Goal: Information Seeking & Learning: Learn about a topic

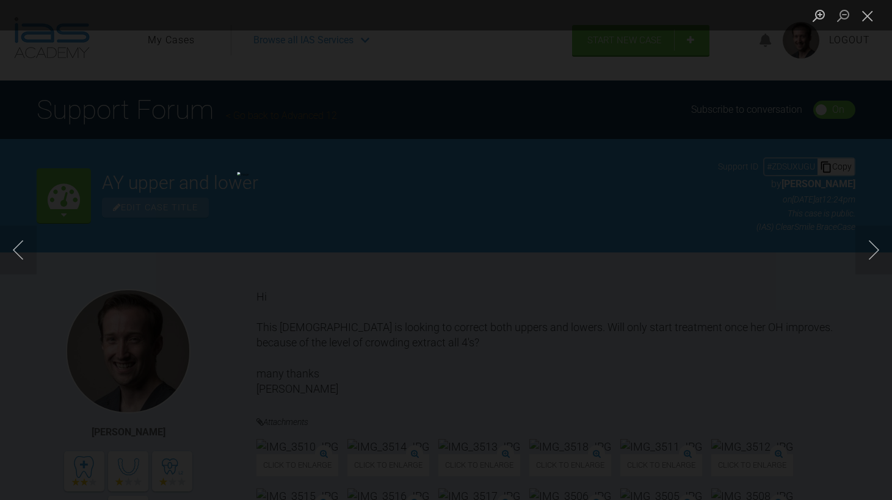
scroll to position [7671, 0]
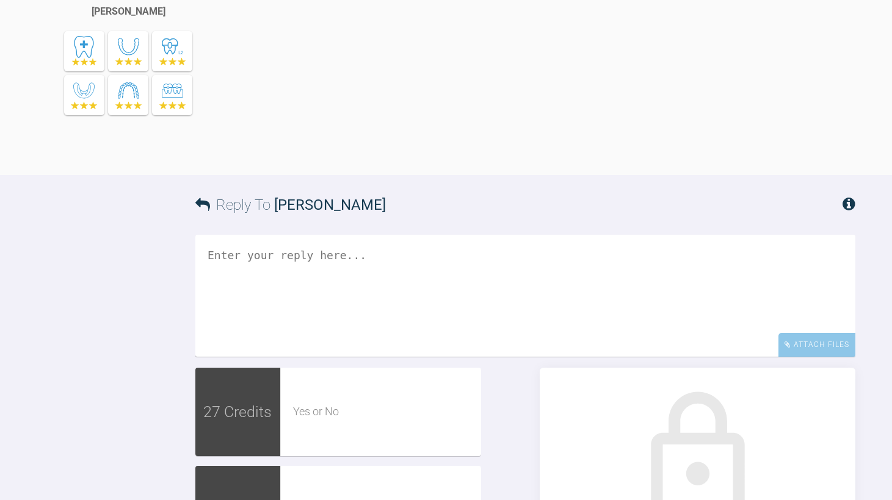
scroll to position [2217, 0]
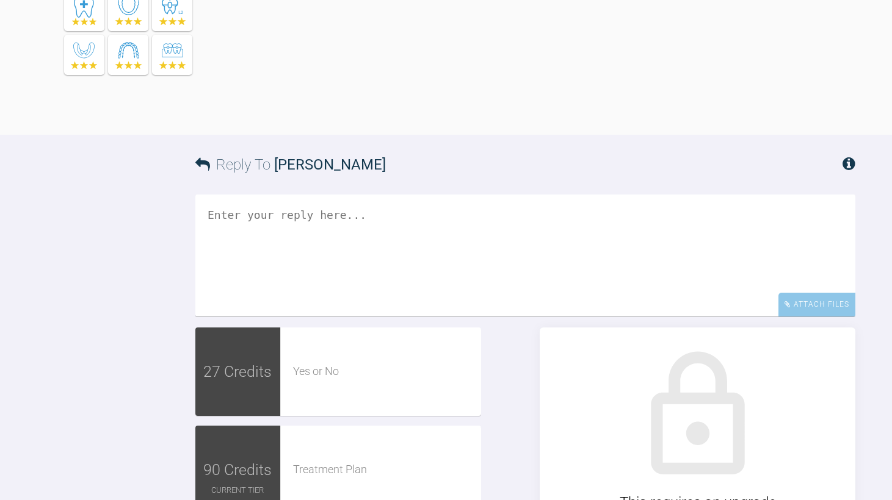
drag, startPoint x: 298, startPoint y: 206, endPoint x: 313, endPoint y: 206, distance: 14.7
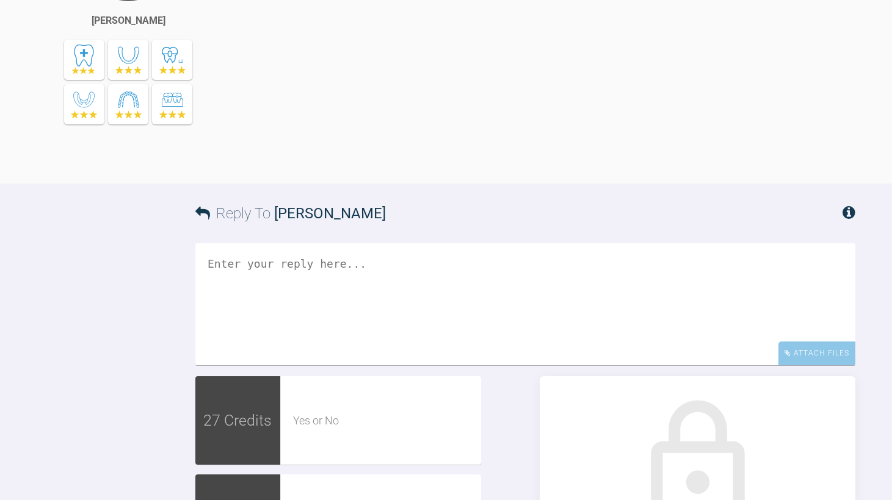
click at [313, 165] on div "yes V cl II and VERY proclined uppers it a close spaces and align mainatin teh …" at bounding box center [555, 21] width 599 height 288
click at [337, 165] on div "yes V cl II and VERY proclined uppers it a close spaces and align mainatin teh …" at bounding box center [555, 21] width 599 height 288
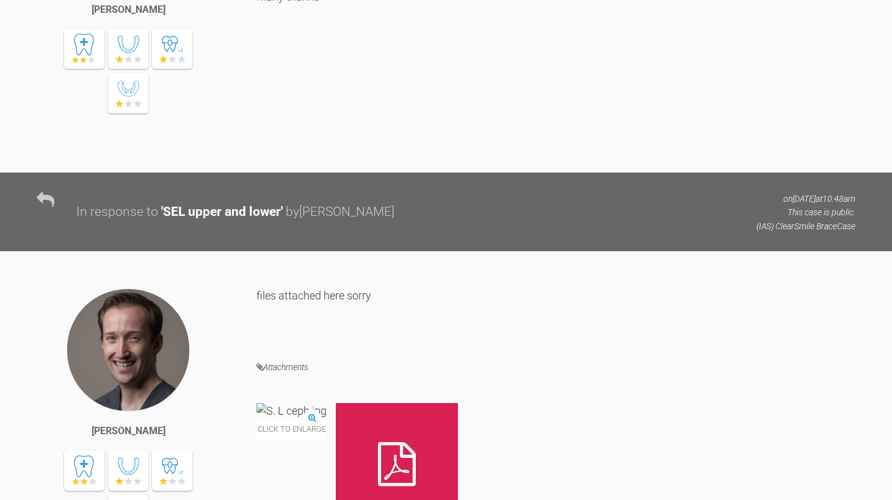
scroll to position [1363, 0]
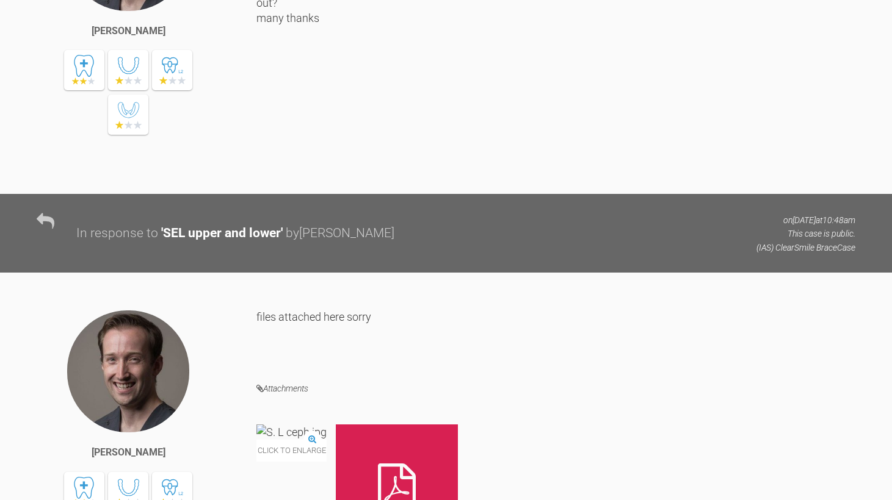
click at [398, 176] on div "Hi Ross the local specialists lat ceph broke hence the large delay but we have …" at bounding box center [555, 32] width 599 height 288
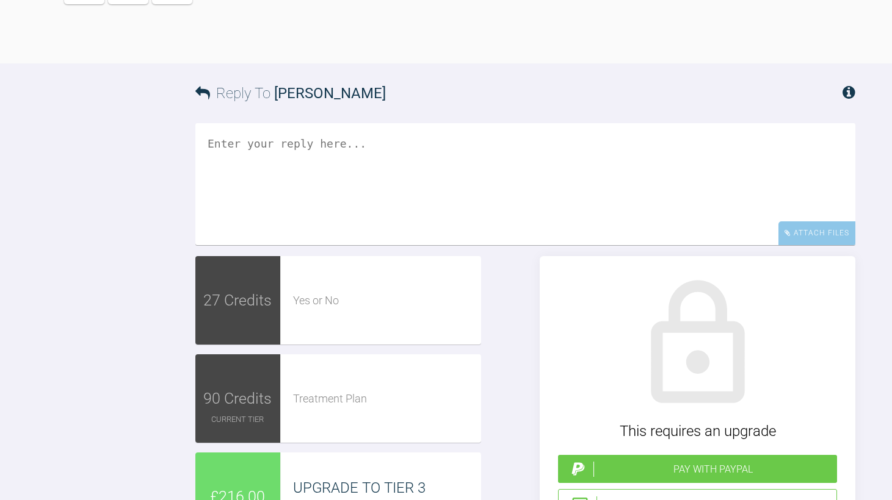
scroll to position [2339, 0]
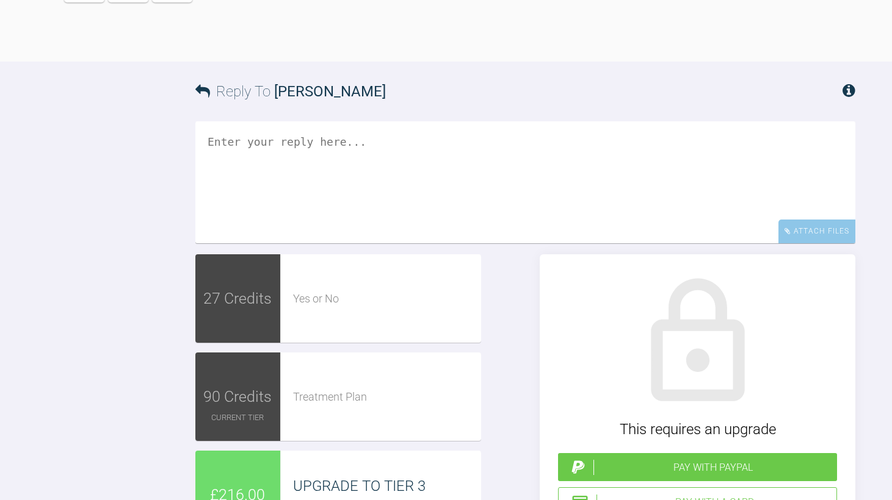
drag, startPoint x: 262, startPoint y: 84, endPoint x: 616, endPoint y: 135, distance: 358.3
drag, startPoint x: 616, startPoint y: 135, endPoint x: 262, endPoint y: 84, distance: 357.6
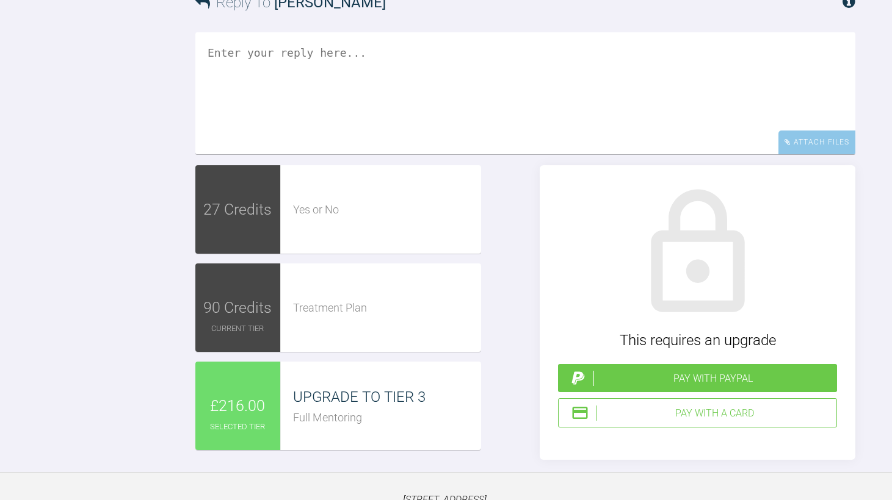
scroll to position [2400, 0]
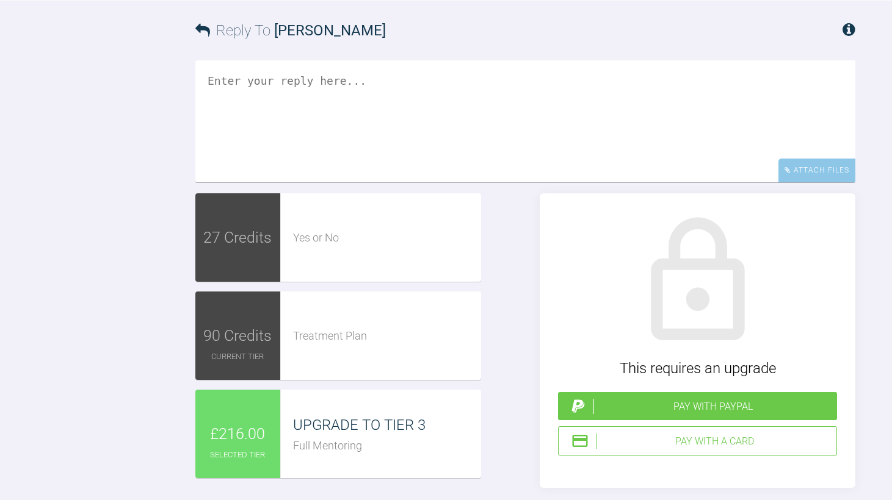
drag, startPoint x: 385, startPoint y: 70, endPoint x: 366, endPoint y: 71, distance: 19.5
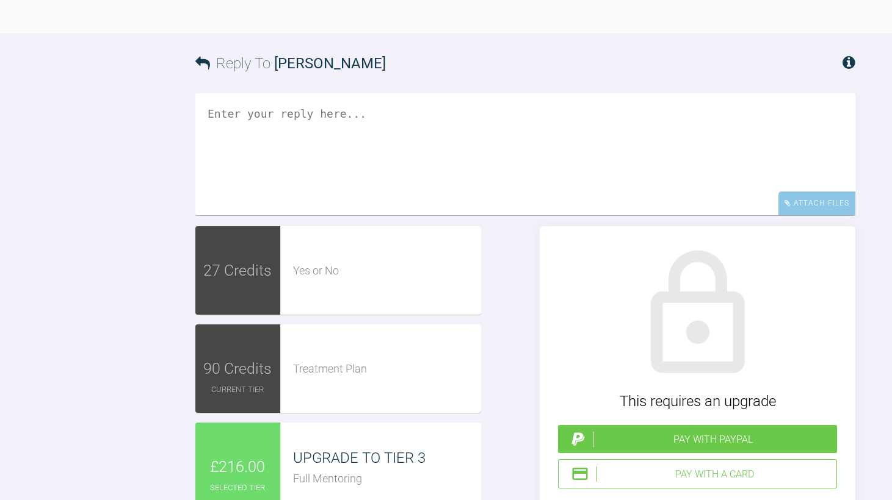
scroll to position [2339, 0]
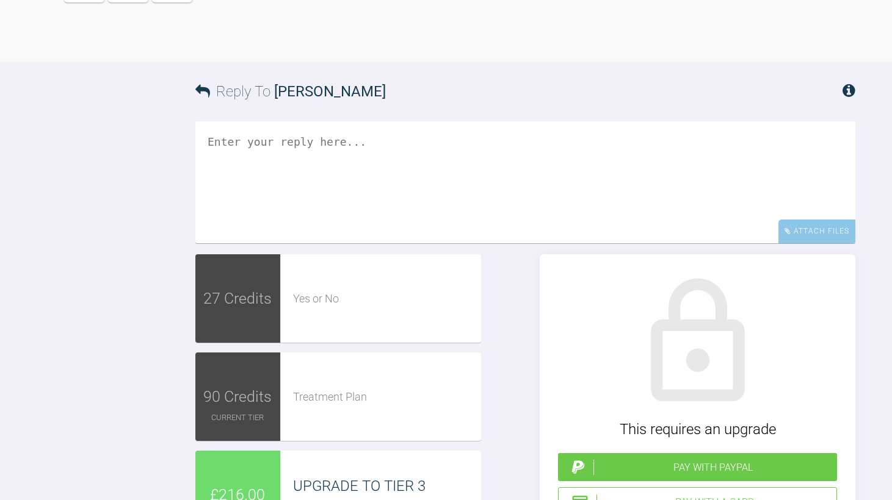
drag, startPoint x: 255, startPoint y: 84, endPoint x: 319, endPoint y: 100, distance: 66.0
drag, startPoint x: 362, startPoint y: 142, endPoint x: 358, endPoint y: 94, distance: 48.5
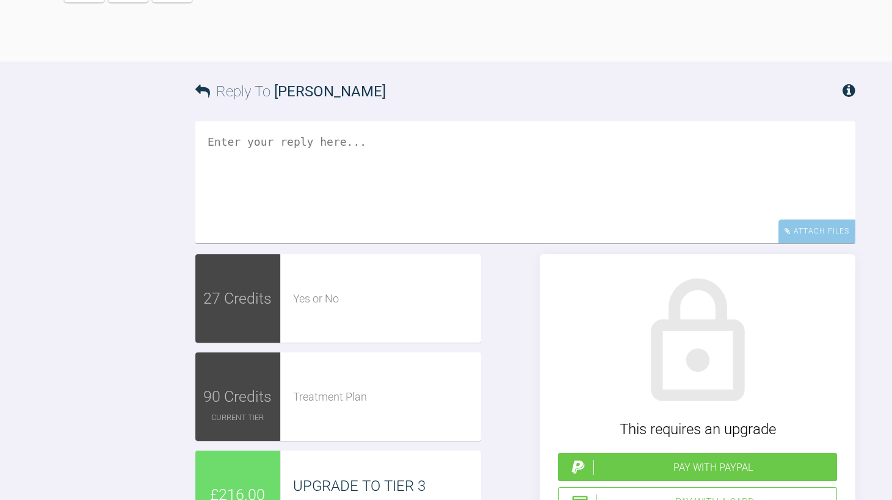
drag, startPoint x: 356, startPoint y: 84, endPoint x: 364, endPoint y: 134, distance: 51.4
